Goal: Information Seeking & Learning: Learn about a topic

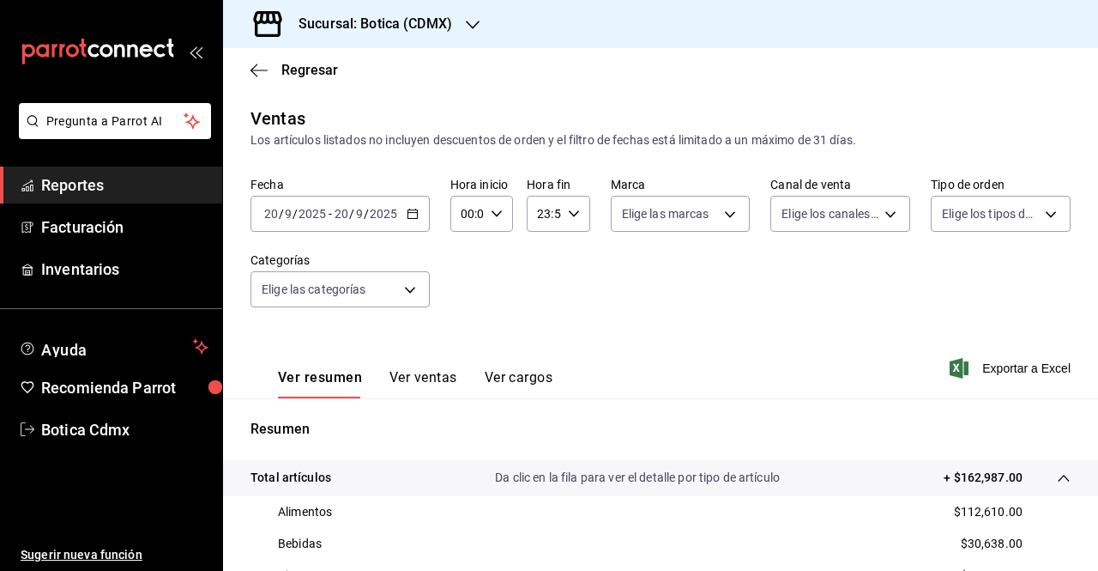
scroll to position [269, 0]
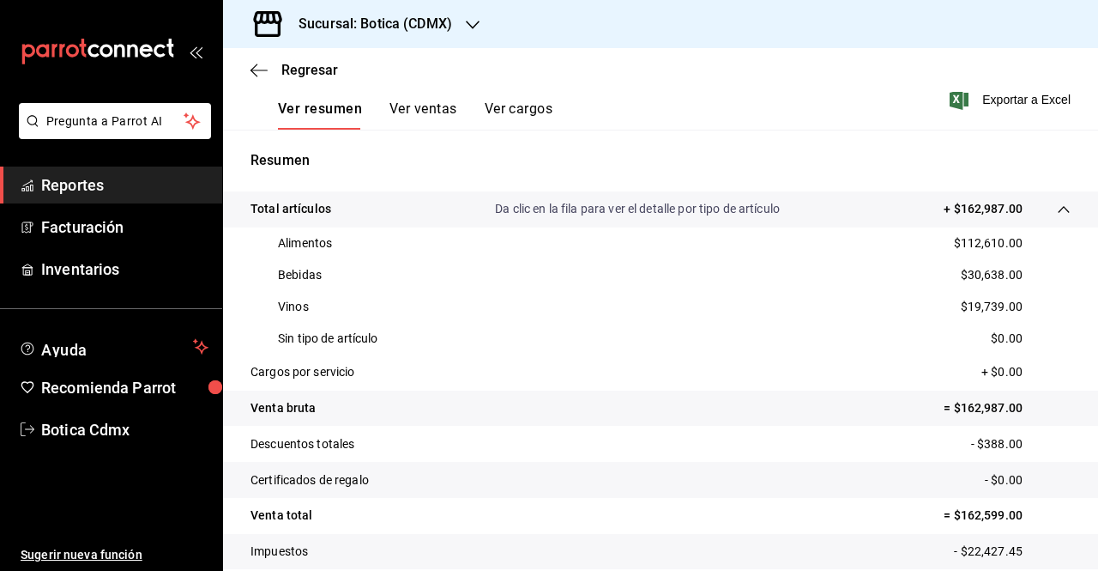
click at [82, 188] on span "Reportes" at bounding box center [124, 184] width 167 height 23
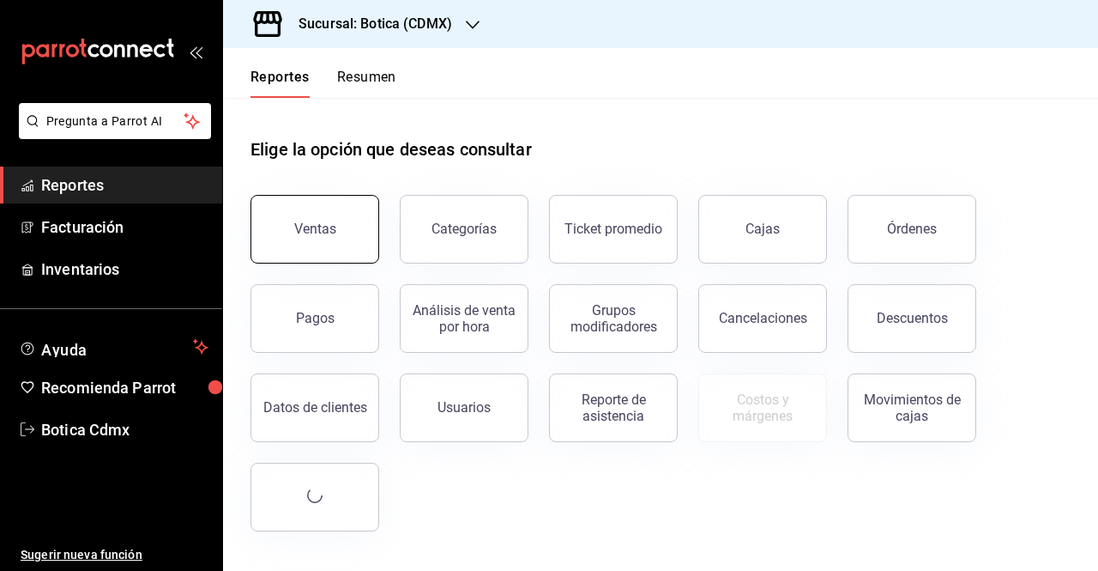
click at [333, 250] on button "Ventas" at bounding box center [315, 229] width 129 height 69
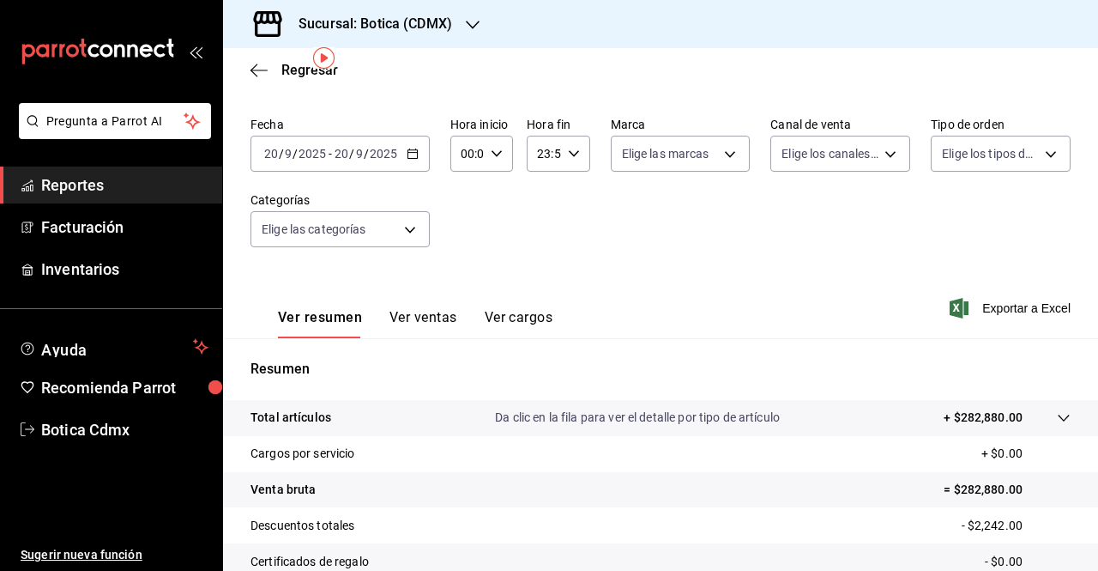
scroll to position [63, 0]
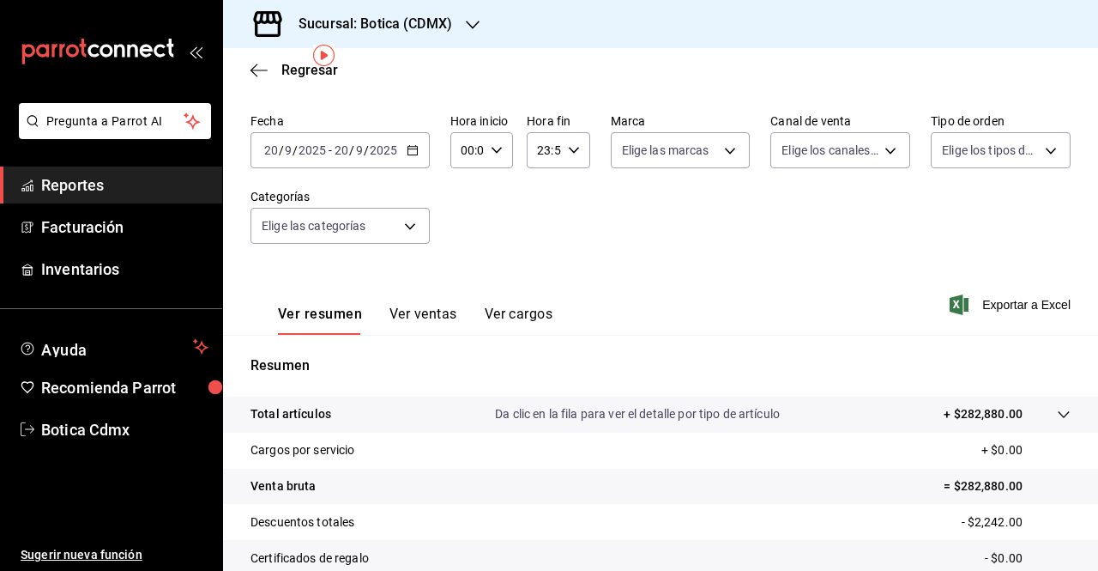
click at [410, 154] on \(Stroke\) "button" at bounding box center [413, 150] width 10 height 9
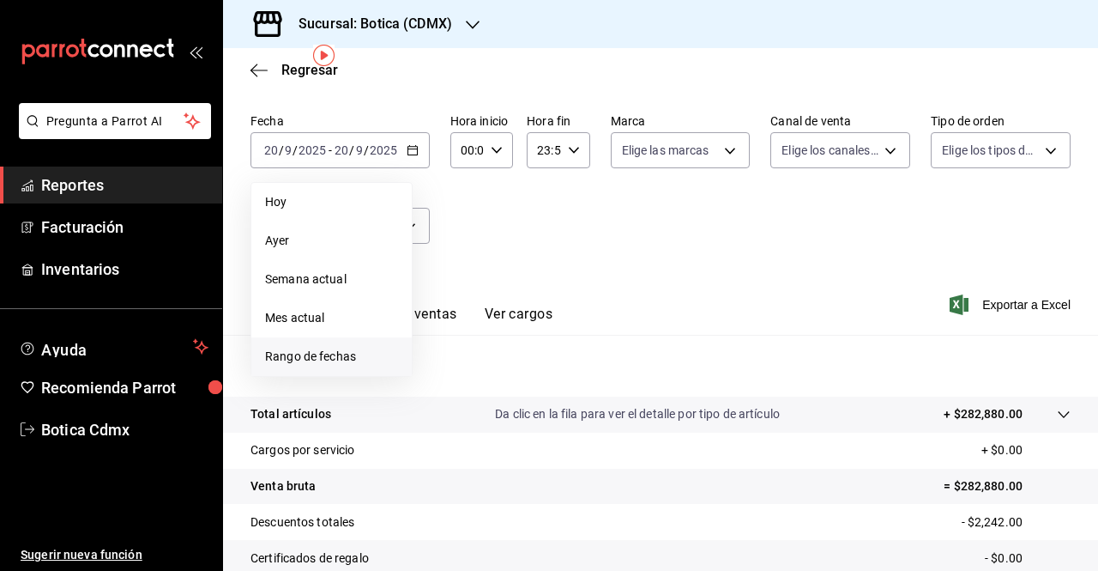
click at [292, 359] on span "Rango de fechas" at bounding box center [331, 356] width 133 height 18
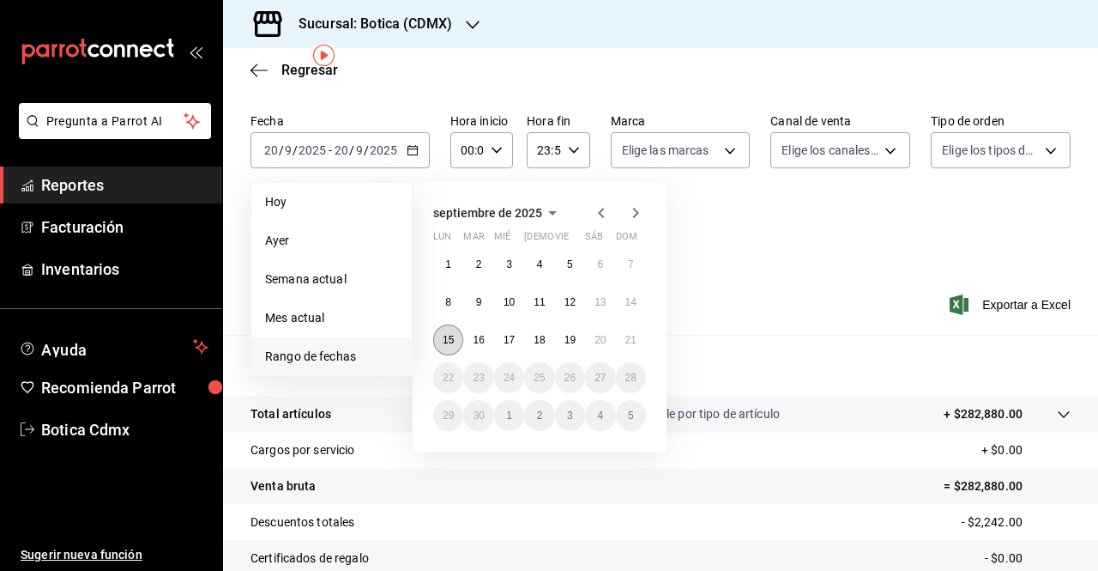
click at [453, 336] on abbr "15" at bounding box center [448, 340] width 11 height 12
click at [627, 338] on abbr "21" at bounding box center [630, 340] width 11 height 12
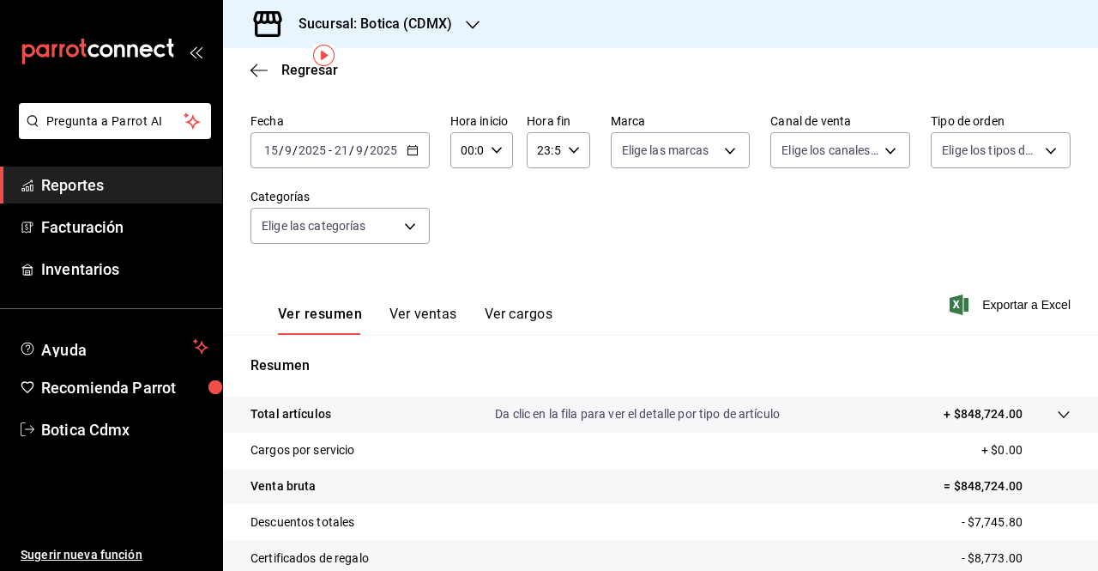
click at [1057, 413] on icon at bounding box center [1064, 415] width 14 height 14
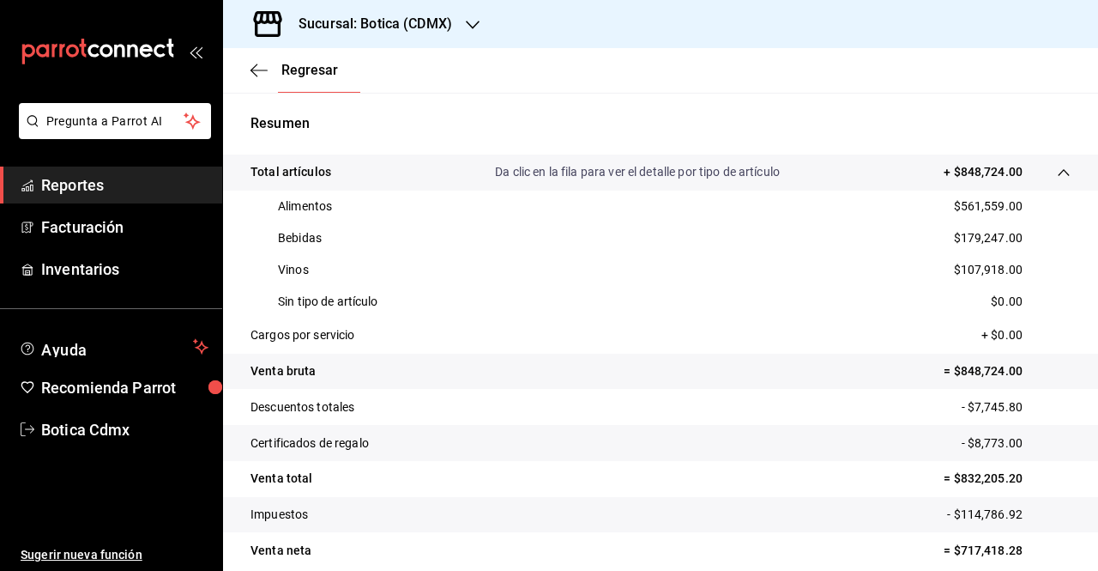
scroll to position [325, 0]
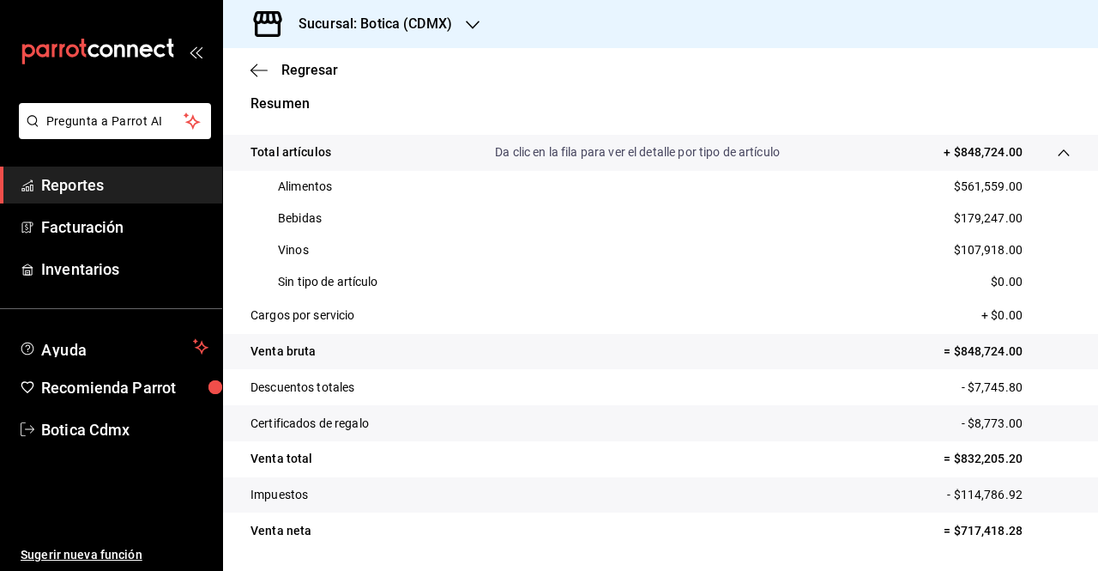
click at [774, 327] on tr "Cargos por servicio + $0.00" at bounding box center [660, 316] width 875 height 36
click at [984, 112] on p "Resumen" at bounding box center [661, 104] width 820 height 21
drag, startPoint x: 485, startPoint y: 565, endPoint x: 634, endPoint y: 353, distance: 259.2
drag, startPoint x: 634, startPoint y: 353, endPoint x: 592, endPoint y: 423, distance: 81.2
click at [592, 423] on tr "Certificados de regalo - $8,773.00" at bounding box center [660, 423] width 875 height 36
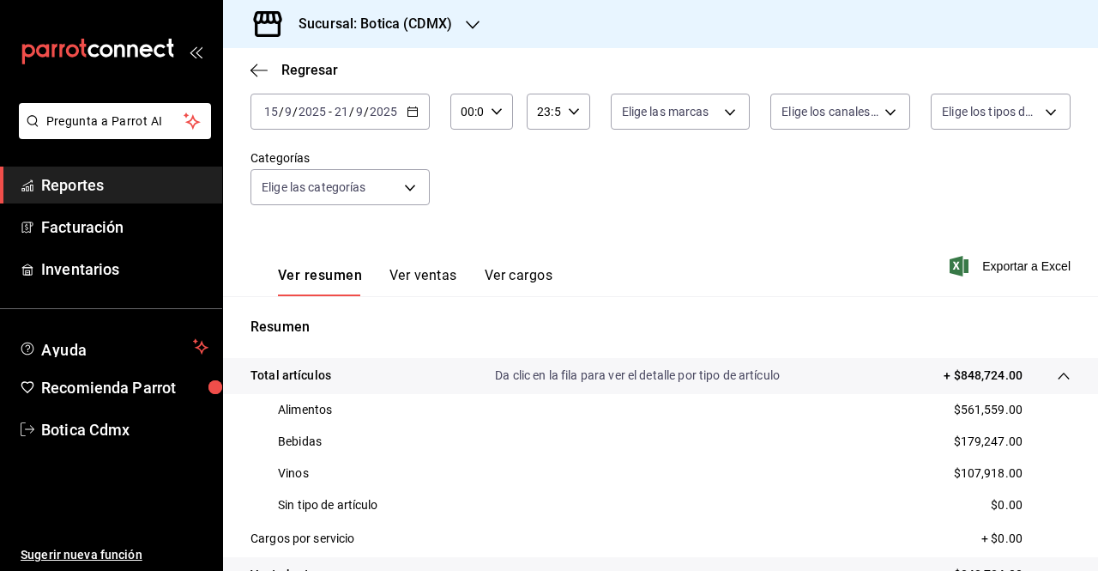
scroll to position [101, 0]
drag, startPoint x: 438, startPoint y: 272, endPoint x: 405, endPoint y: 305, distance: 46.7
click at [405, 305] on div "Resumen Total artículos Da clic en la fila para ver el detalle por tipo de artí…" at bounding box center [660, 545] width 875 height 496
click at [407, 291] on button "Ver ventas" at bounding box center [424, 282] width 68 height 29
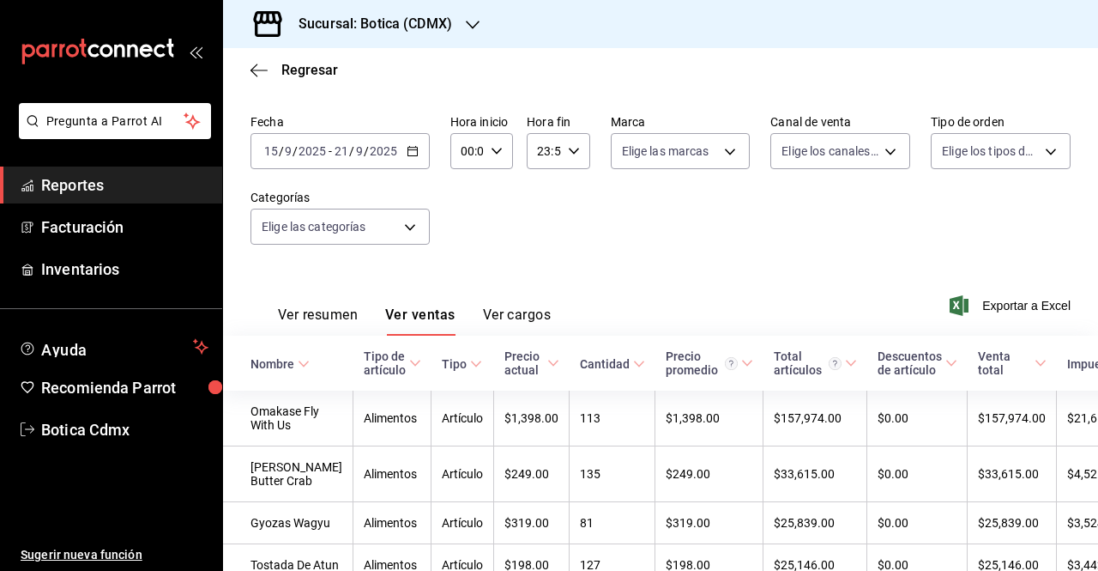
scroll to position [101, 0]
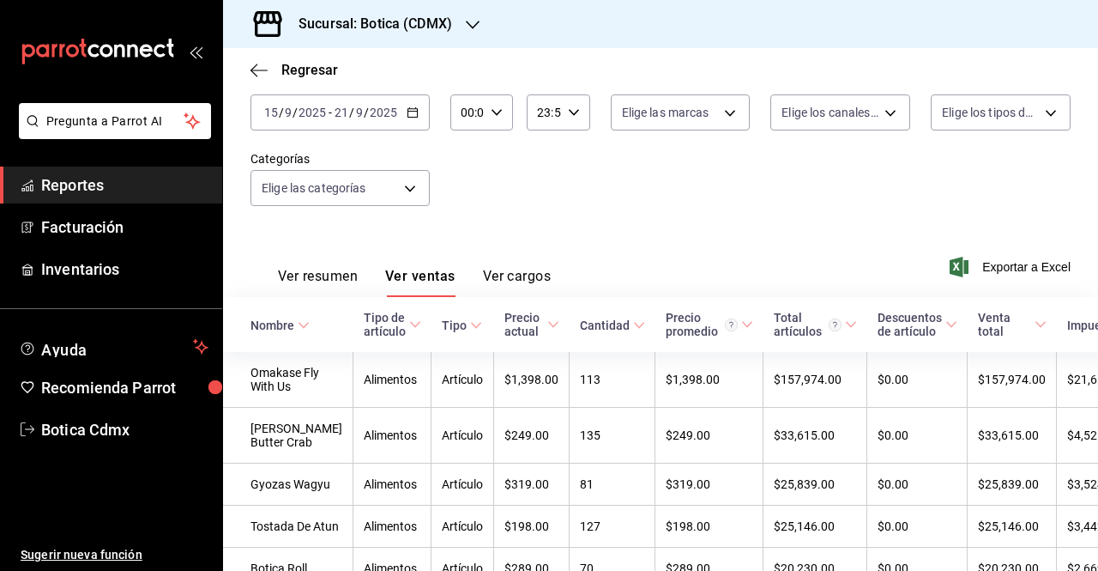
click at [340, 277] on button "Ver resumen" at bounding box center [318, 282] width 80 height 29
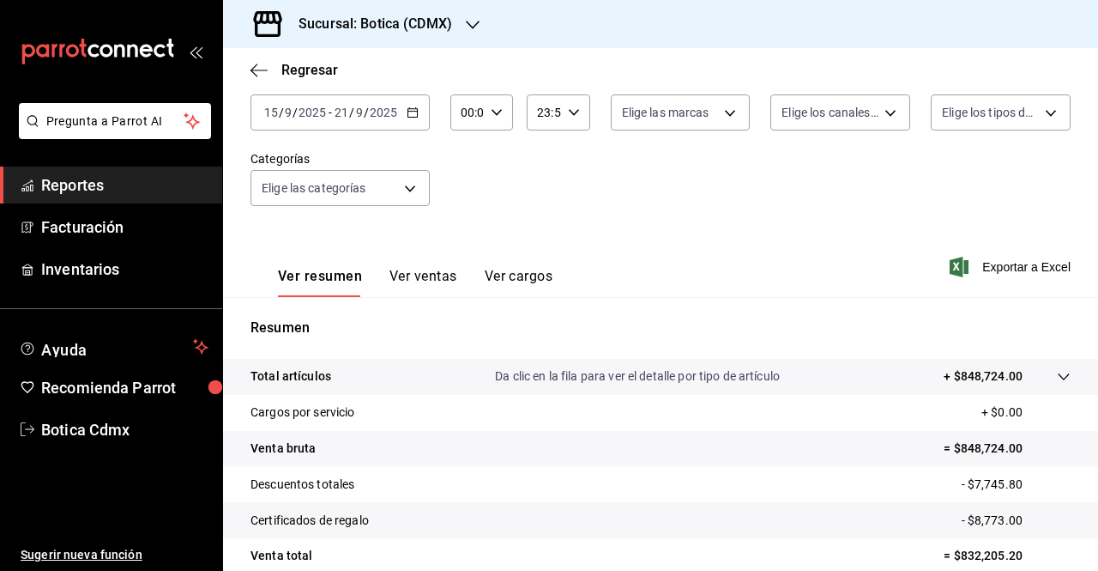
click at [151, 172] on link "Reportes" at bounding box center [111, 184] width 222 height 37
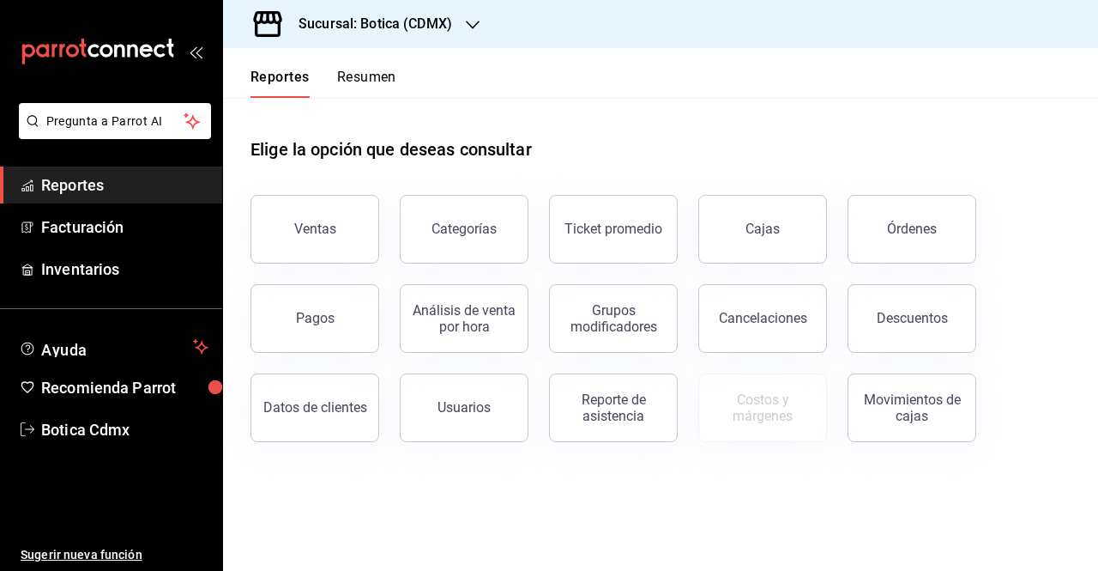
drag, startPoint x: 316, startPoint y: 233, endPoint x: 403, endPoint y: 128, distance: 137.1
click at [403, 128] on div "Elige la opción que deseas consultar" at bounding box center [661, 136] width 820 height 76
click at [326, 234] on div "Ventas" at bounding box center [315, 229] width 42 height 16
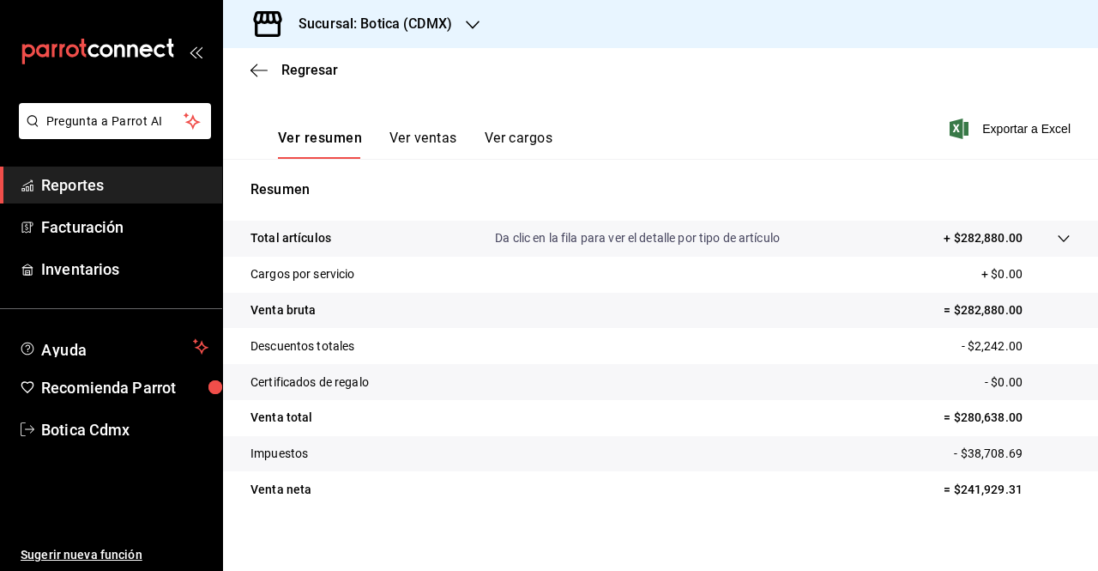
scroll to position [240, 0]
click at [158, 179] on span "Reportes" at bounding box center [124, 184] width 167 height 23
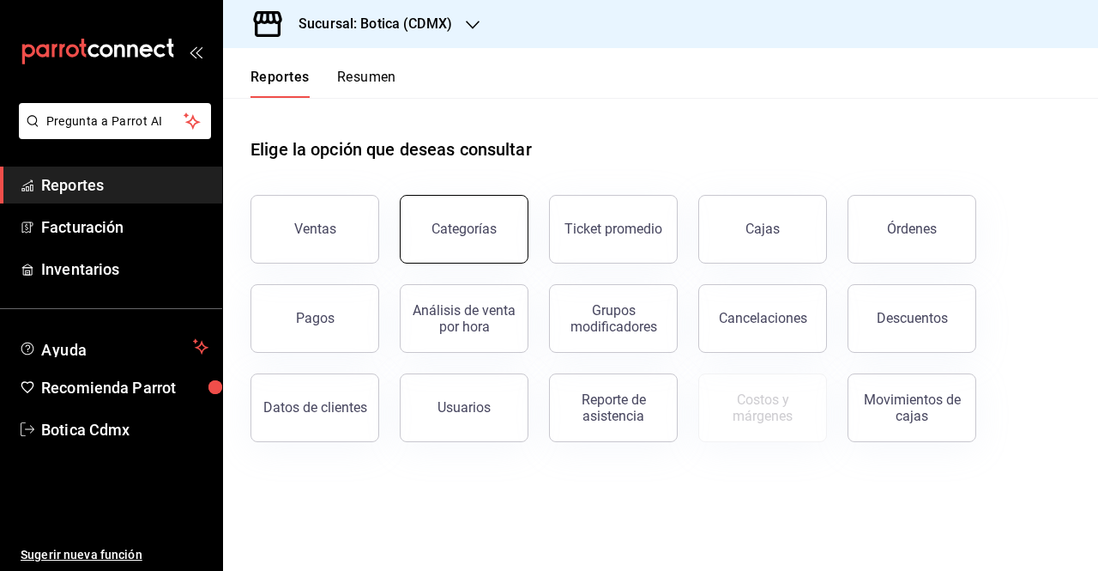
click at [480, 233] on div "Categorías" at bounding box center [464, 229] width 65 height 16
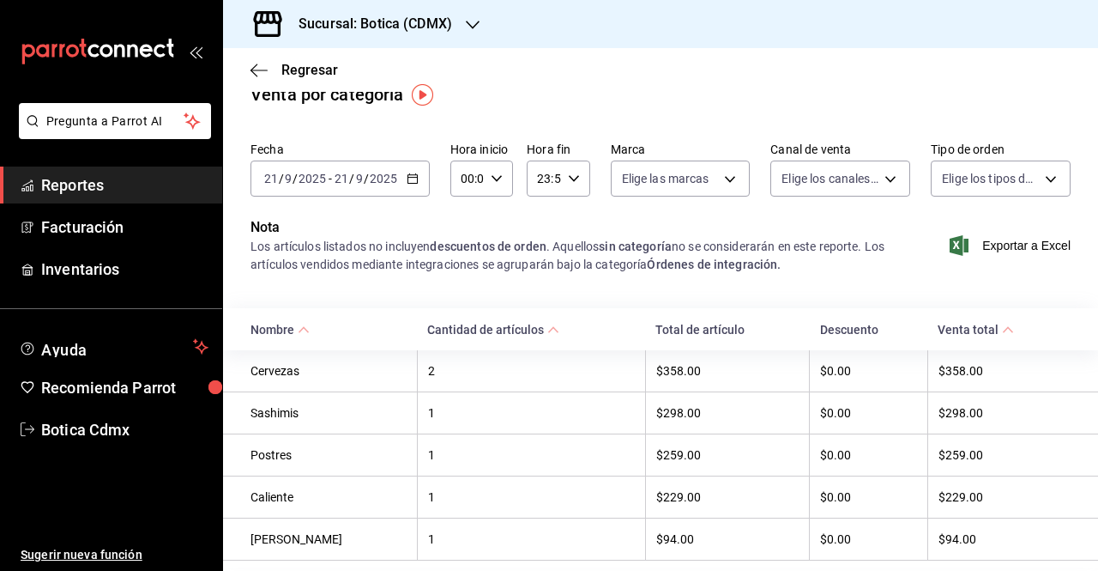
scroll to position [77, 0]
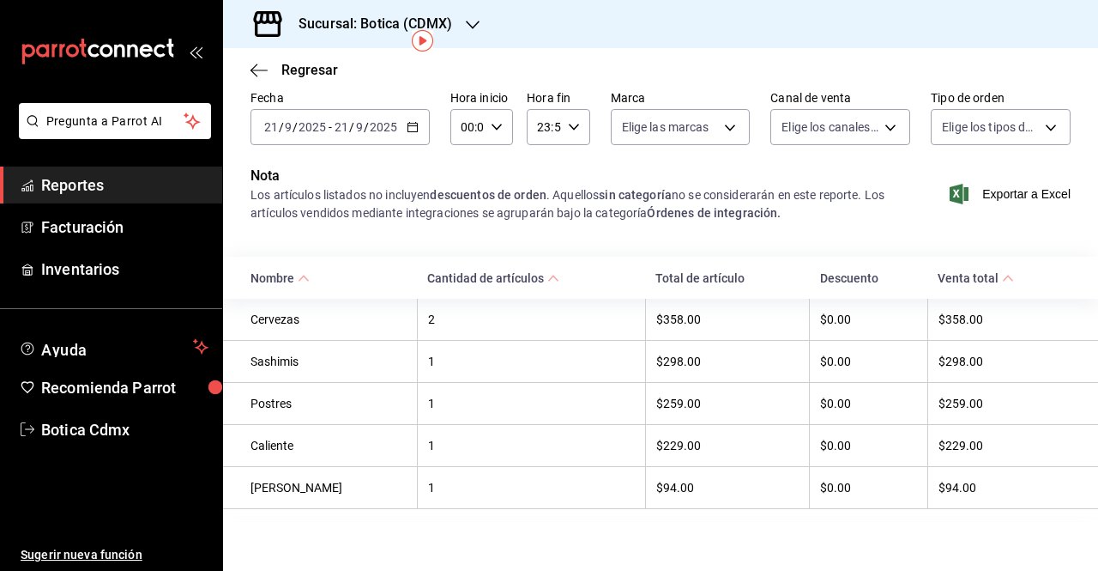
click at [478, 245] on div "Fecha [DATE] [DATE] - [DATE] [DATE] Hora inicio 00:00 Hora inicio Hora fin 23:5…" at bounding box center [660, 313] width 875 height 460
click at [1002, 281] on icon at bounding box center [1008, 278] width 12 height 12
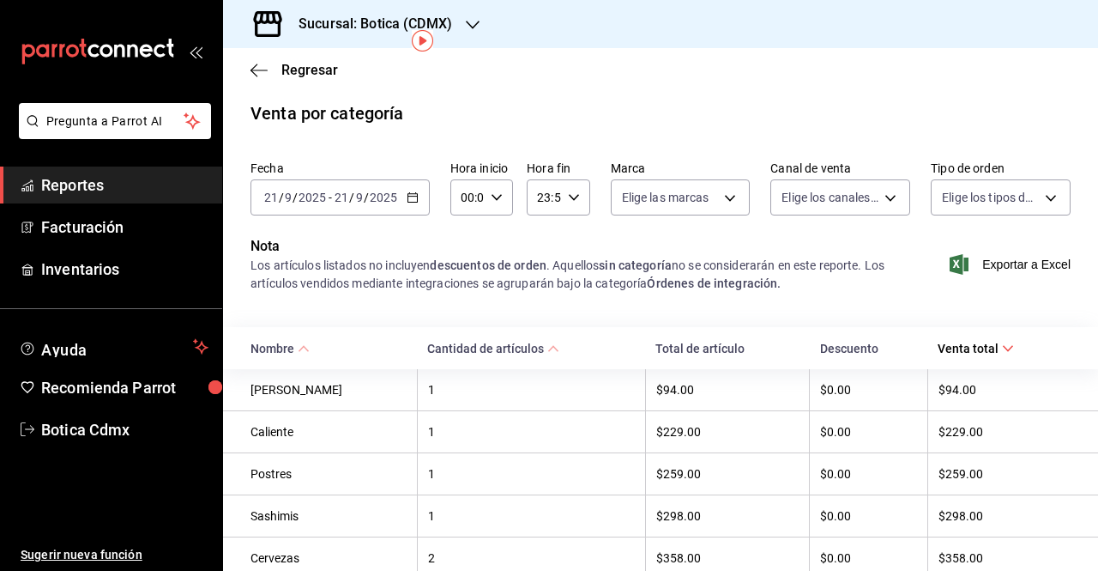
scroll to position [77, 0]
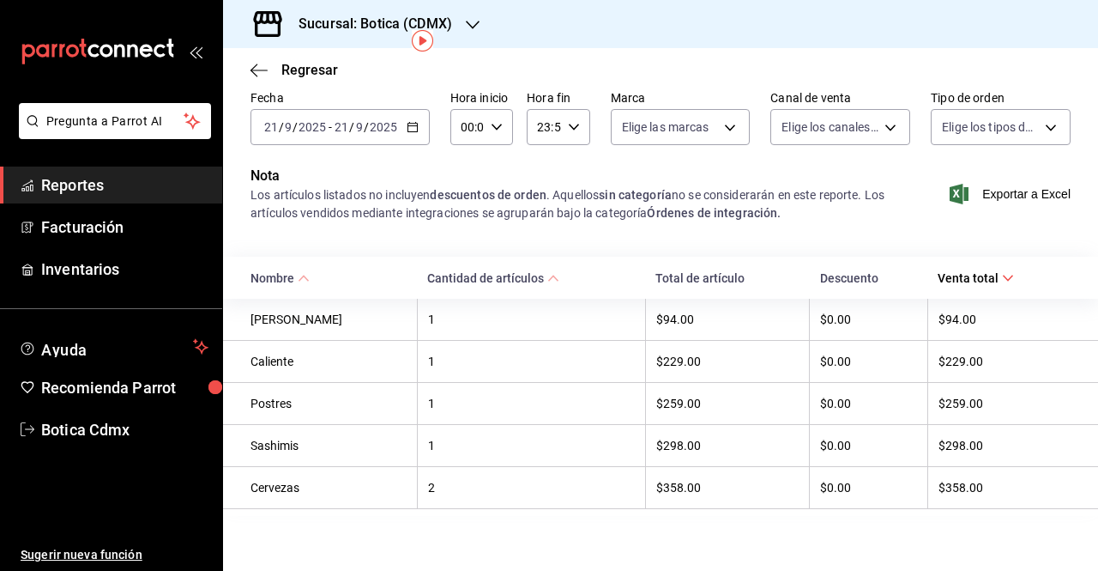
click at [1002, 281] on icon at bounding box center [1008, 278] width 12 height 12
click at [265, 74] on icon "button" at bounding box center [259, 70] width 17 height 15
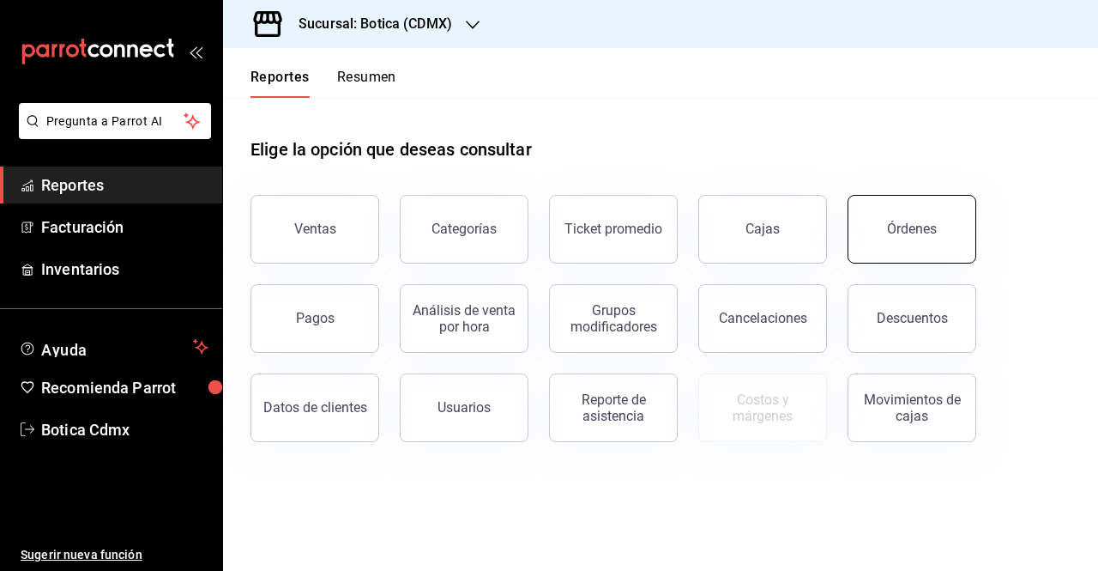
click at [868, 254] on button "Órdenes" at bounding box center [912, 229] width 129 height 69
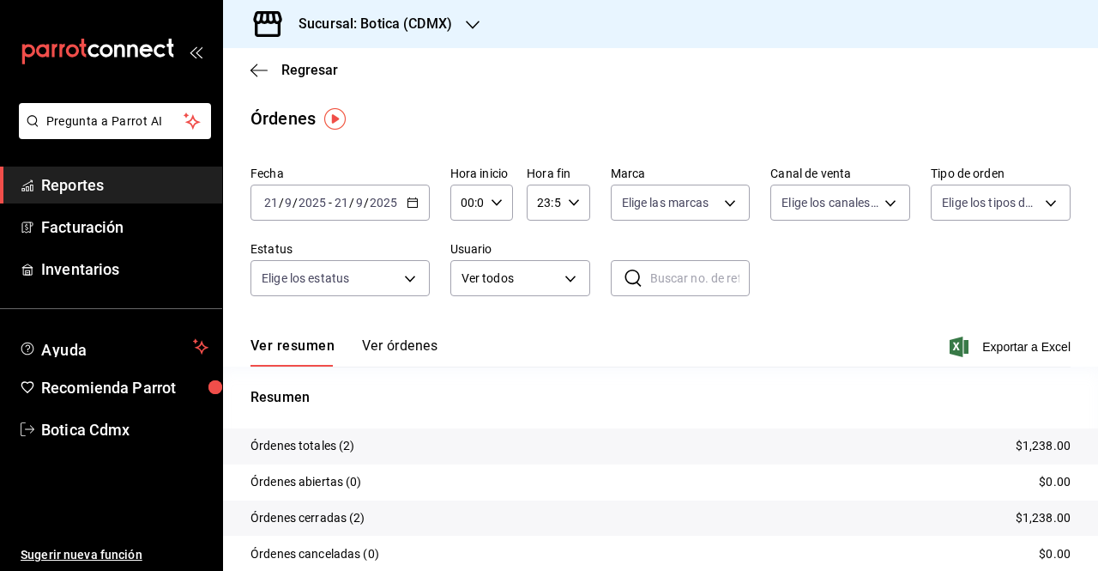
click at [155, 193] on span "Reportes" at bounding box center [124, 184] width 167 height 23
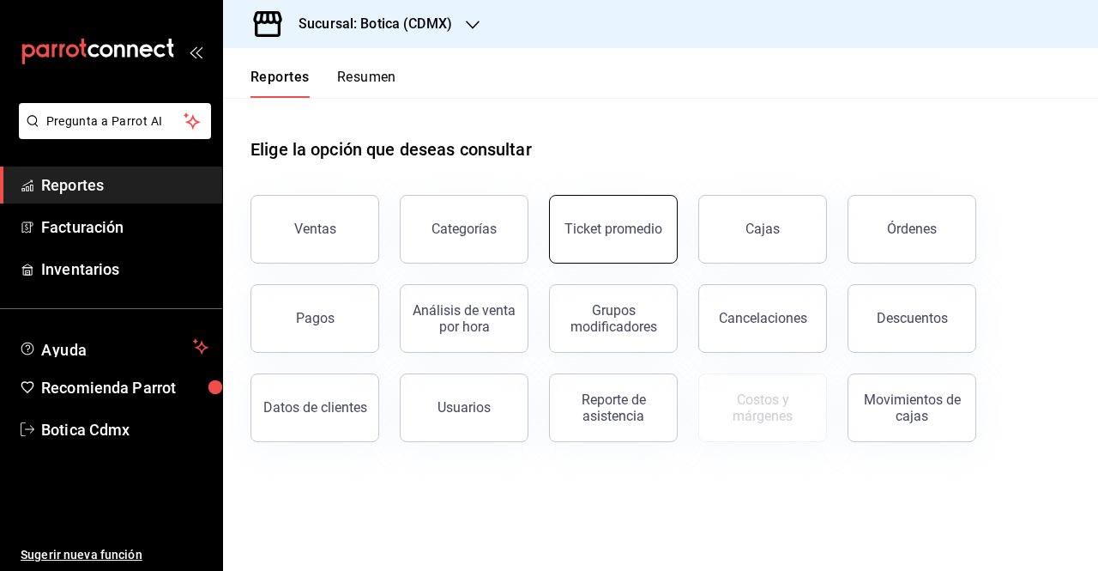
click at [574, 240] on button "Ticket promedio" at bounding box center [613, 229] width 129 height 69
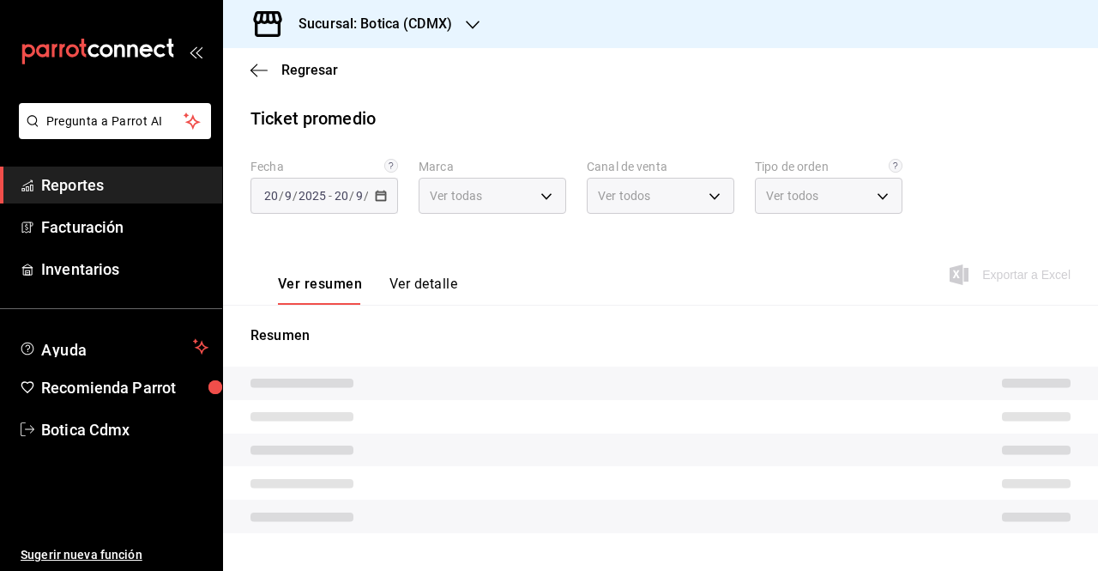
type input "d5352a43-907b-4cea-af89-ed5f283426a2"
type input "PARROT,UBER_EATS,RAPPI,DIDI_FOOD,ONLINE"
type input "68b56432-bc7c-4df1-8cc3-4eafb59ca3cc,EXTERNAL"
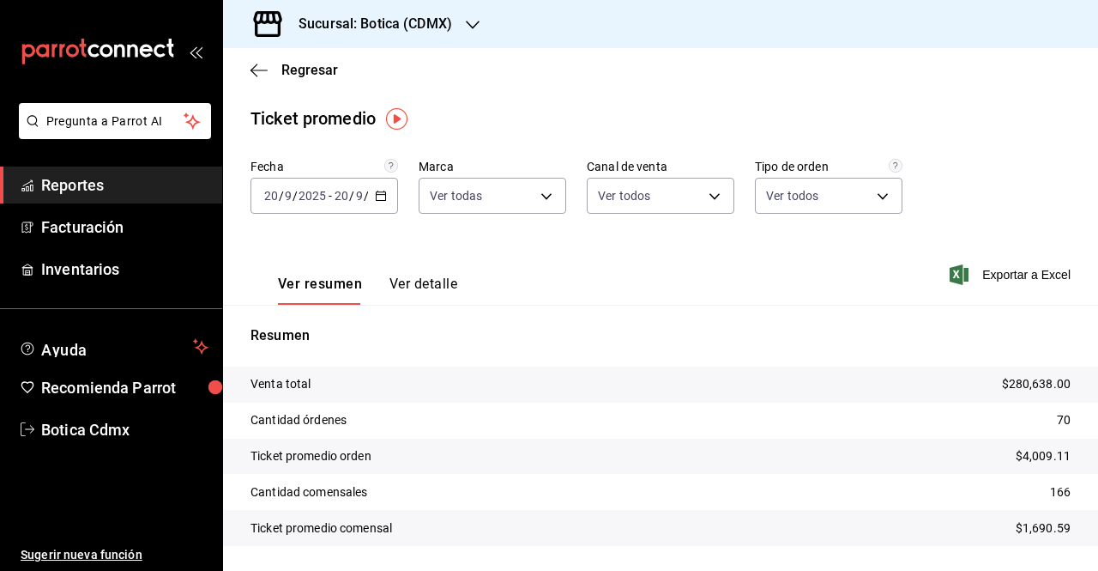
scroll to position [50, 0]
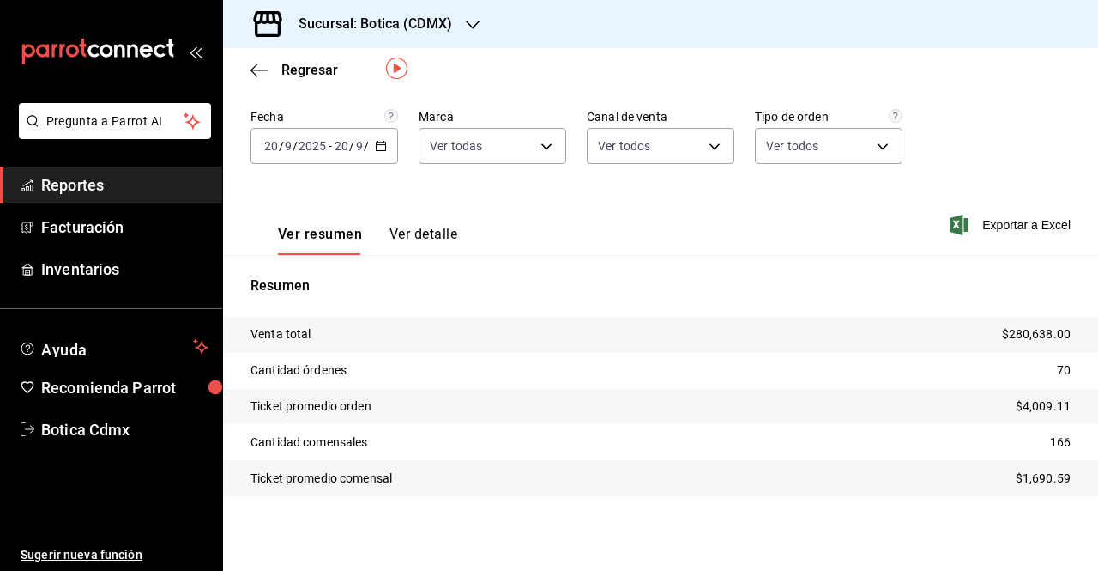
click at [431, 236] on button "Ver detalle" at bounding box center [424, 240] width 68 height 29
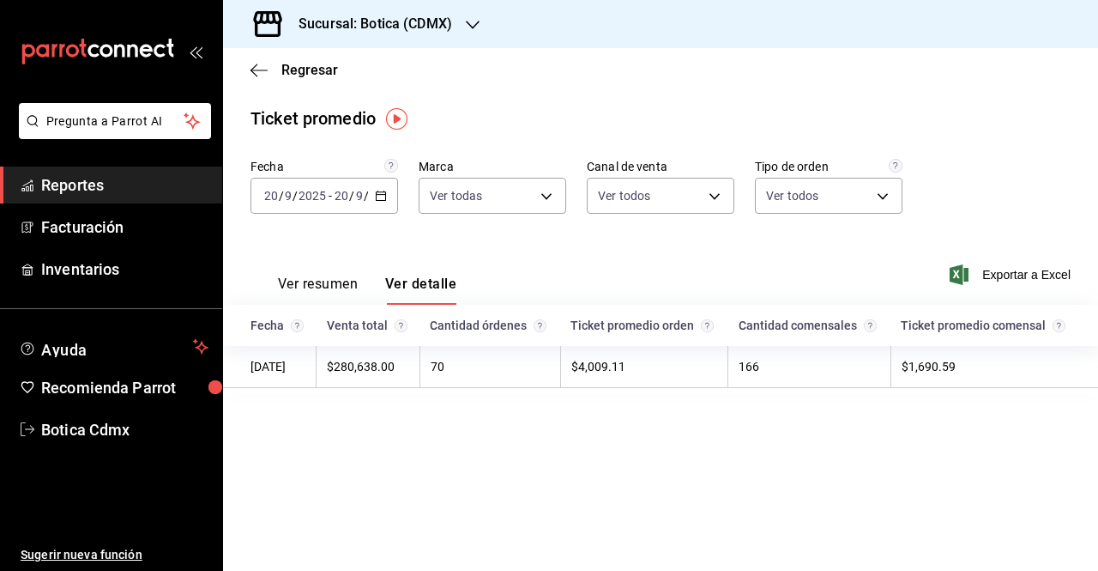
click at [335, 279] on button "Ver resumen" at bounding box center [318, 289] width 80 height 29
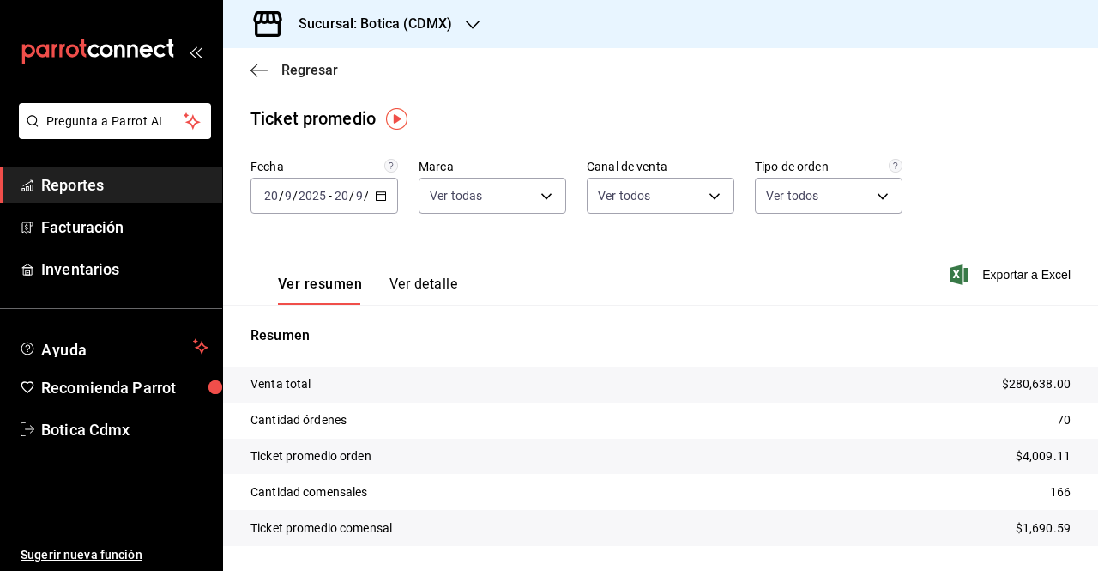
click at [256, 69] on icon "button" at bounding box center [259, 70] width 17 height 15
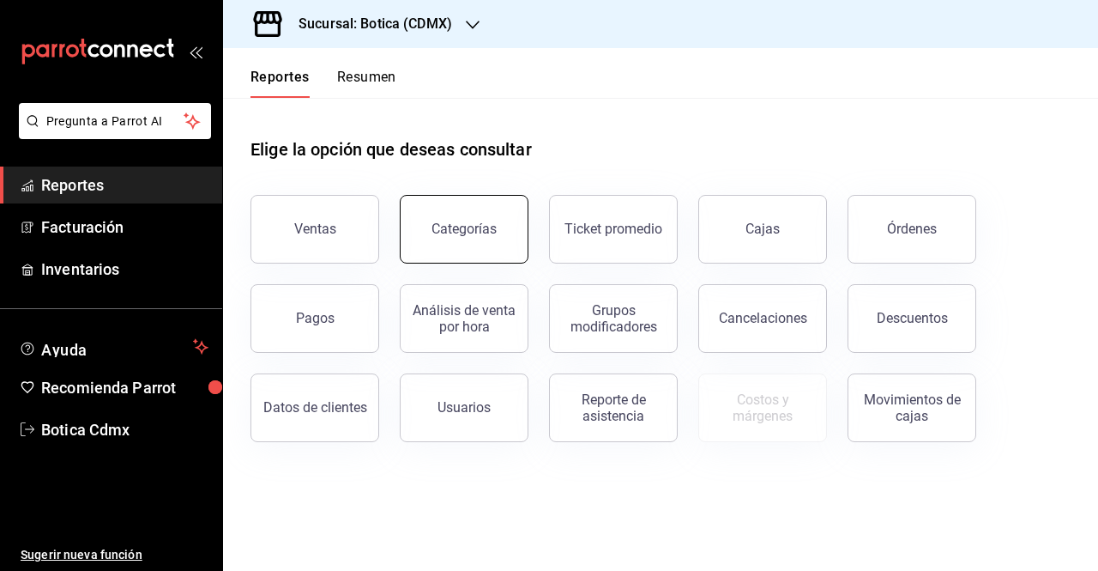
click at [484, 205] on button "Categorías" at bounding box center [464, 229] width 129 height 69
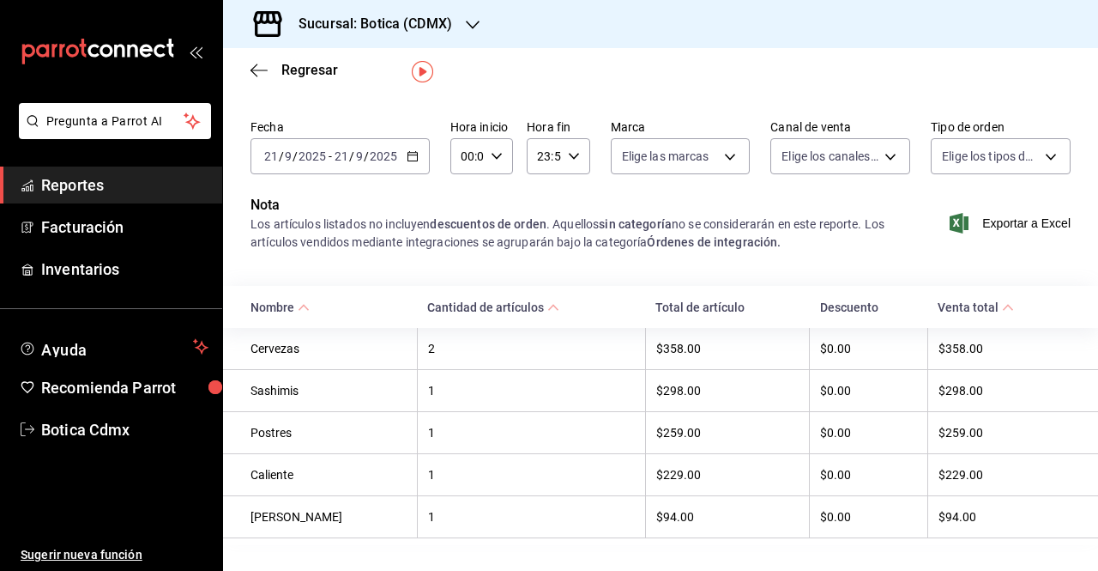
scroll to position [77, 0]
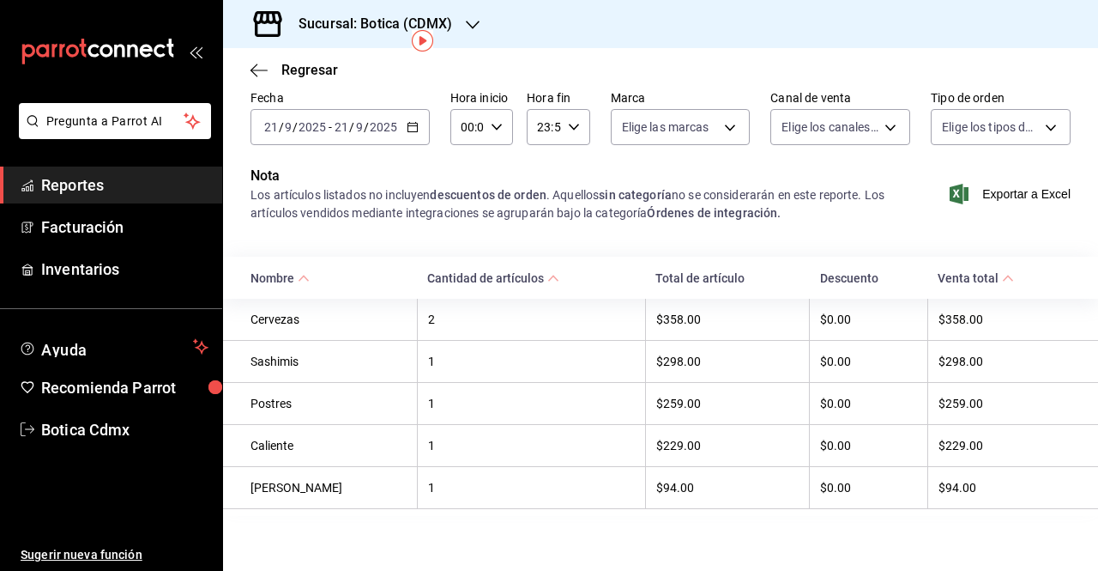
click at [115, 173] on span "Reportes" at bounding box center [124, 184] width 167 height 23
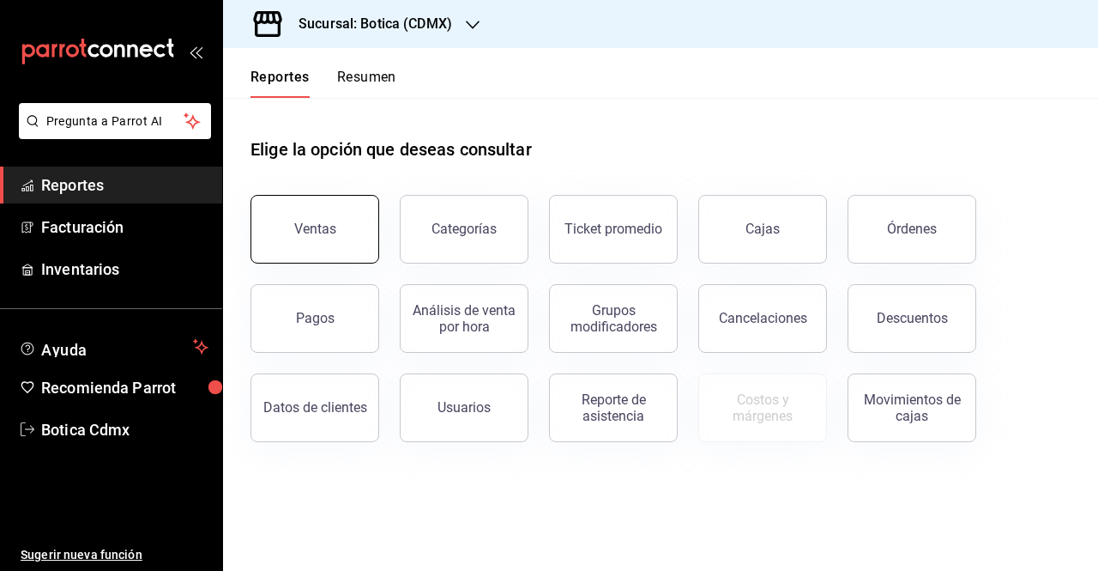
click at [369, 243] on button "Ventas" at bounding box center [315, 229] width 129 height 69
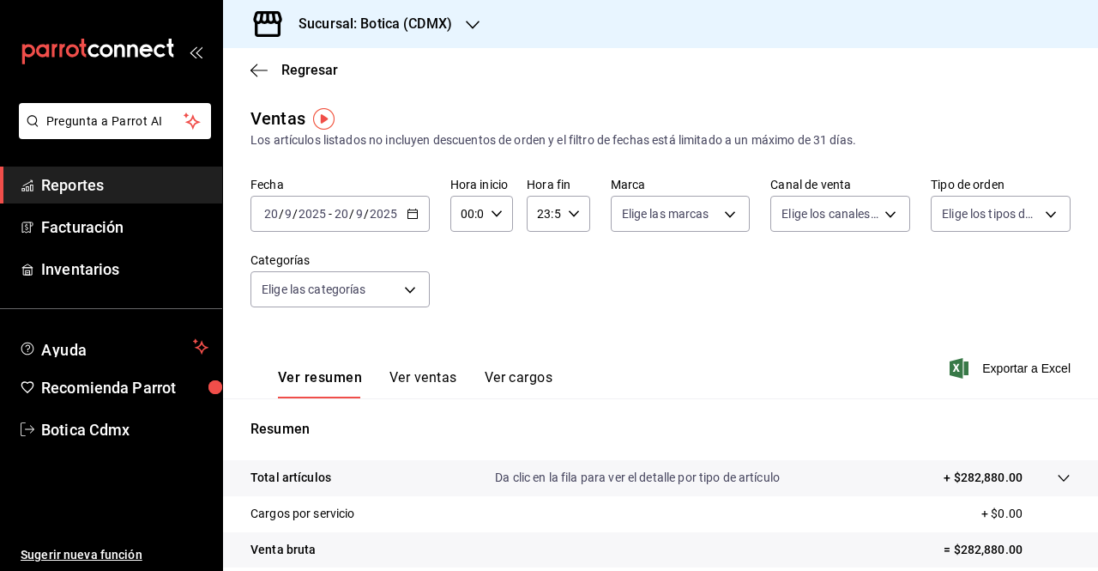
click at [432, 377] on button "Ver ventas" at bounding box center [424, 383] width 68 height 29
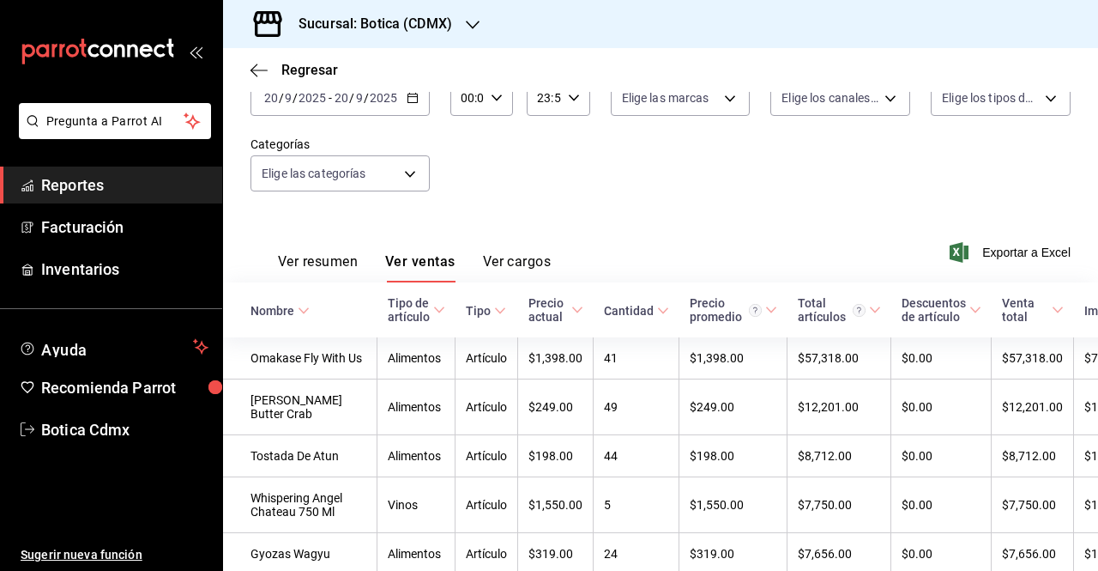
scroll to position [120, 0]
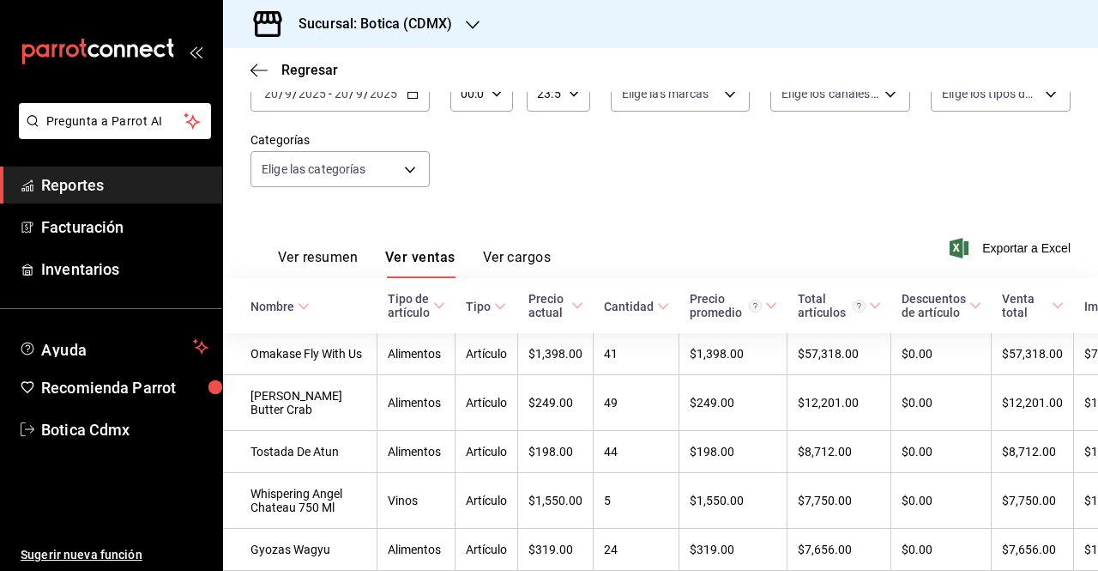
click at [338, 255] on button "Ver resumen" at bounding box center [318, 263] width 80 height 29
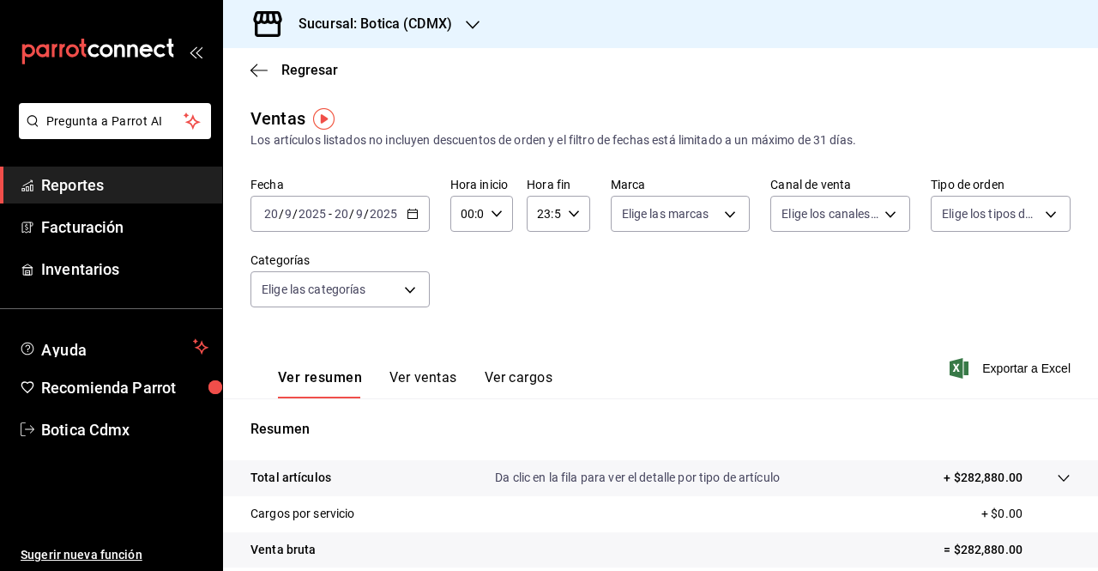
scroll to position [251, 0]
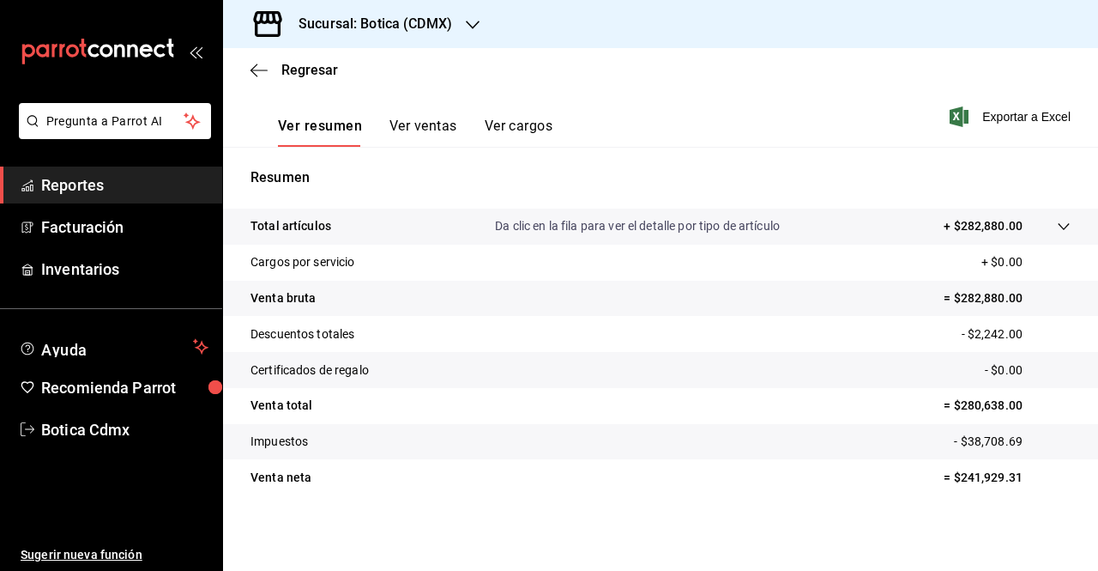
click at [305, 335] on p "Descuentos totales" at bounding box center [303, 334] width 104 height 18
click at [335, 402] on tr "Venta total = $280,638.00" at bounding box center [660, 406] width 875 height 36
click at [289, 447] on p "Impuestos" at bounding box center [279, 441] width 57 height 18
click at [288, 474] on p "Venta neta" at bounding box center [281, 477] width 61 height 18
click at [288, 437] on p "Impuestos" at bounding box center [279, 441] width 57 height 18
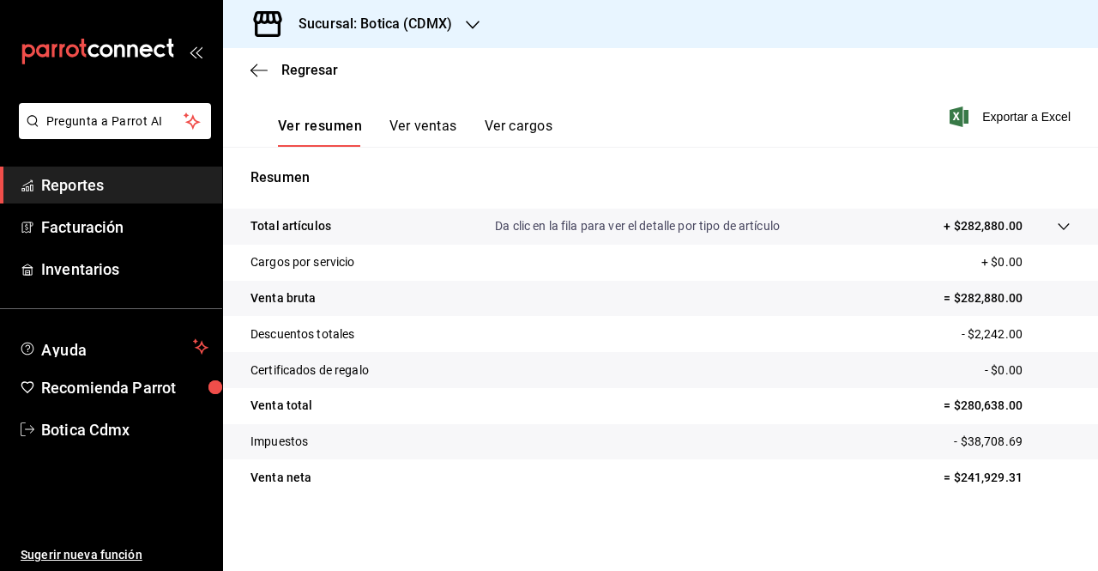
click at [286, 404] on p "Venta total" at bounding box center [282, 405] width 62 height 18
click at [414, 433] on tr "Impuestos - $38,708.69" at bounding box center [660, 442] width 875 height 36
